Goal: Navigation & Orientation: Go to known website

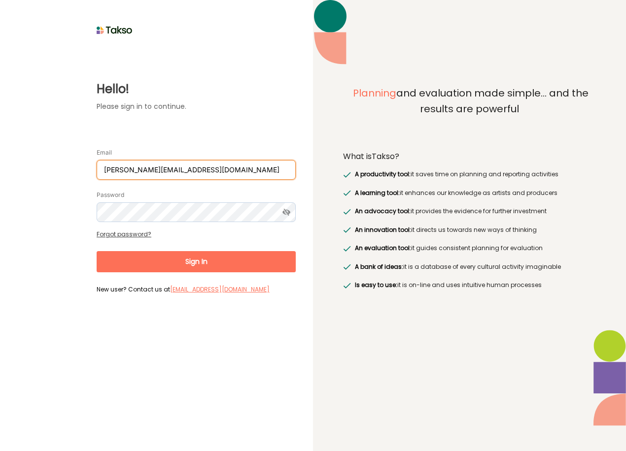
type input "john@acao.cloud"
